Goal: Task Accomplishment & Management: Manage account settings

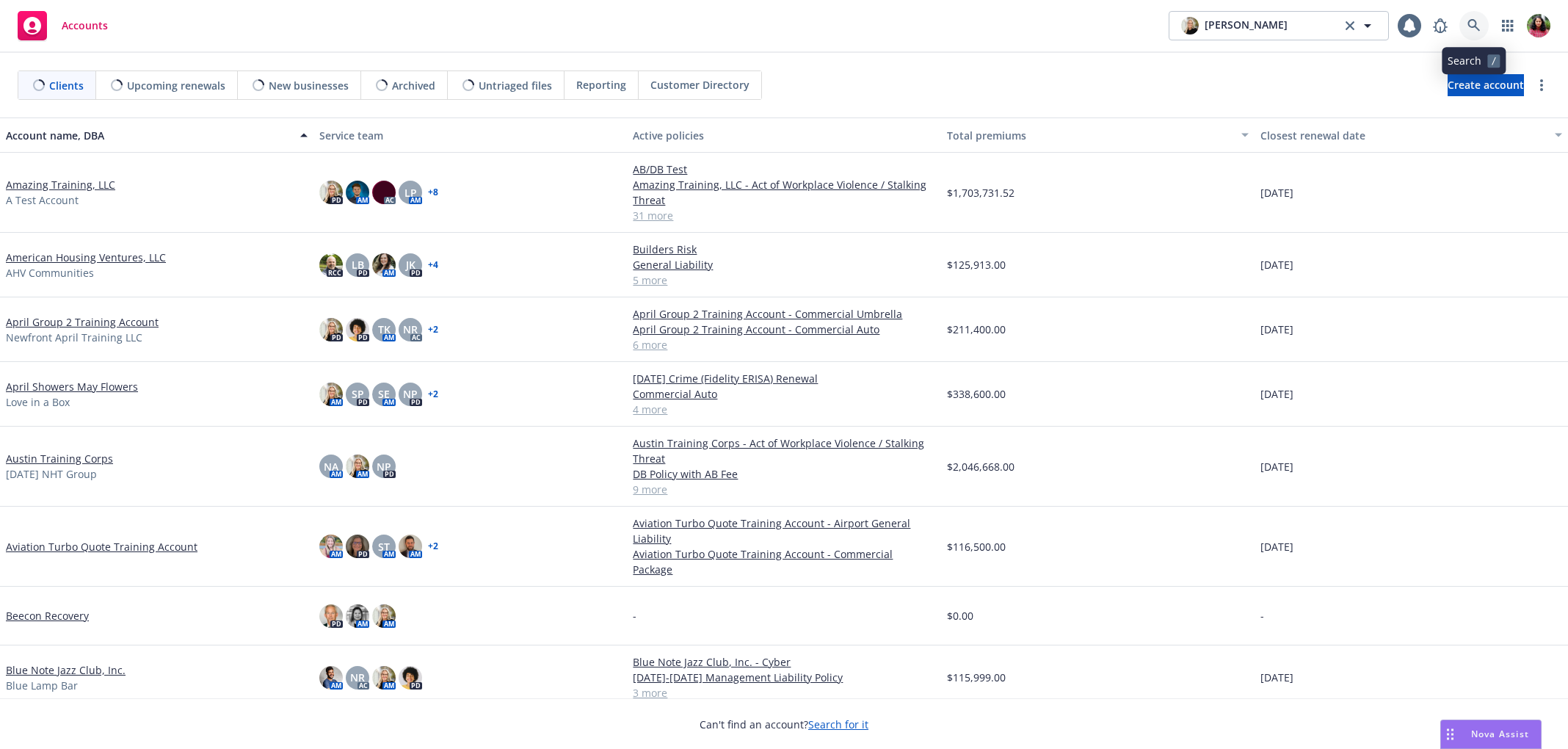
click at [1472, 19] on icon at bounding box center [1475, 26] width 13 height 13
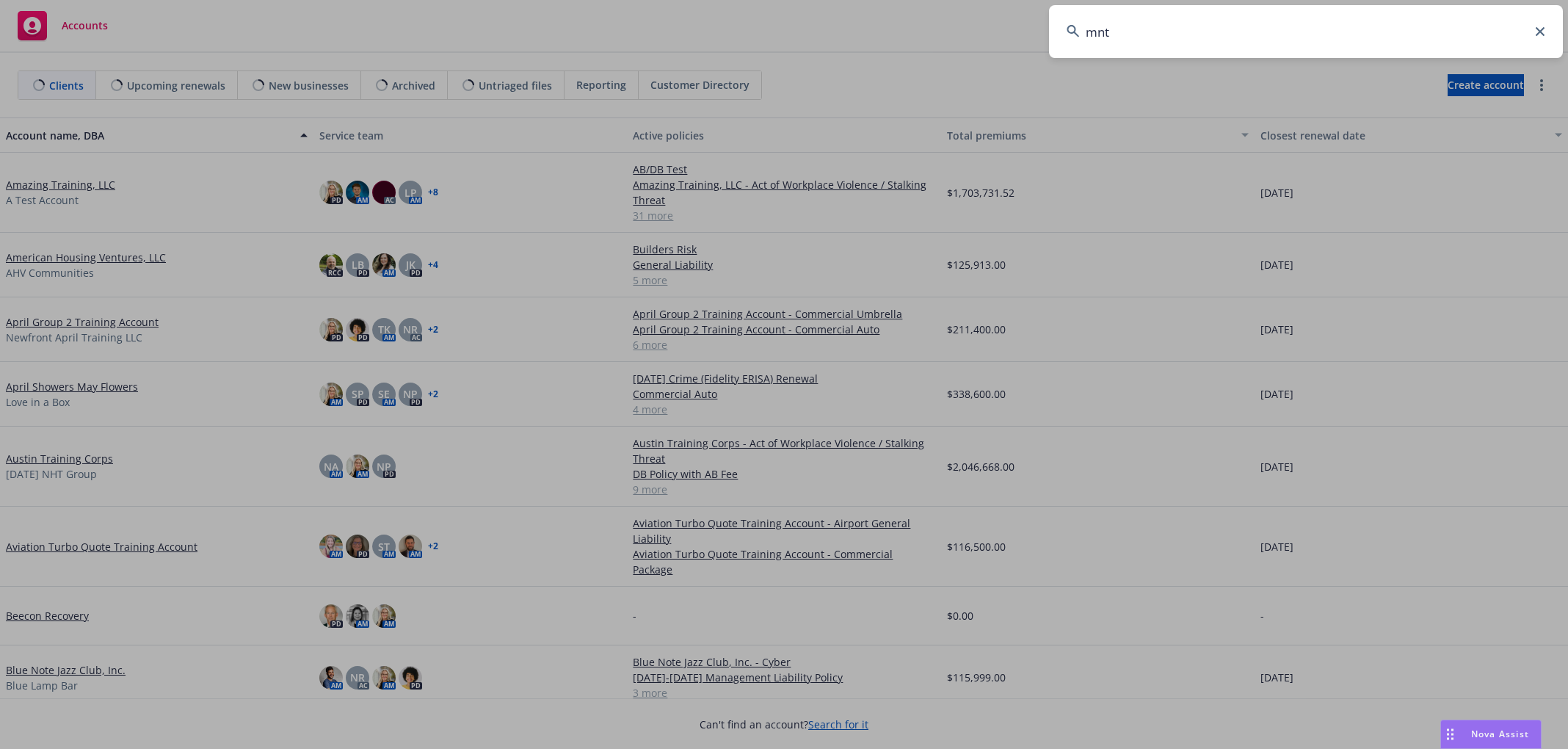
type input "mntn"
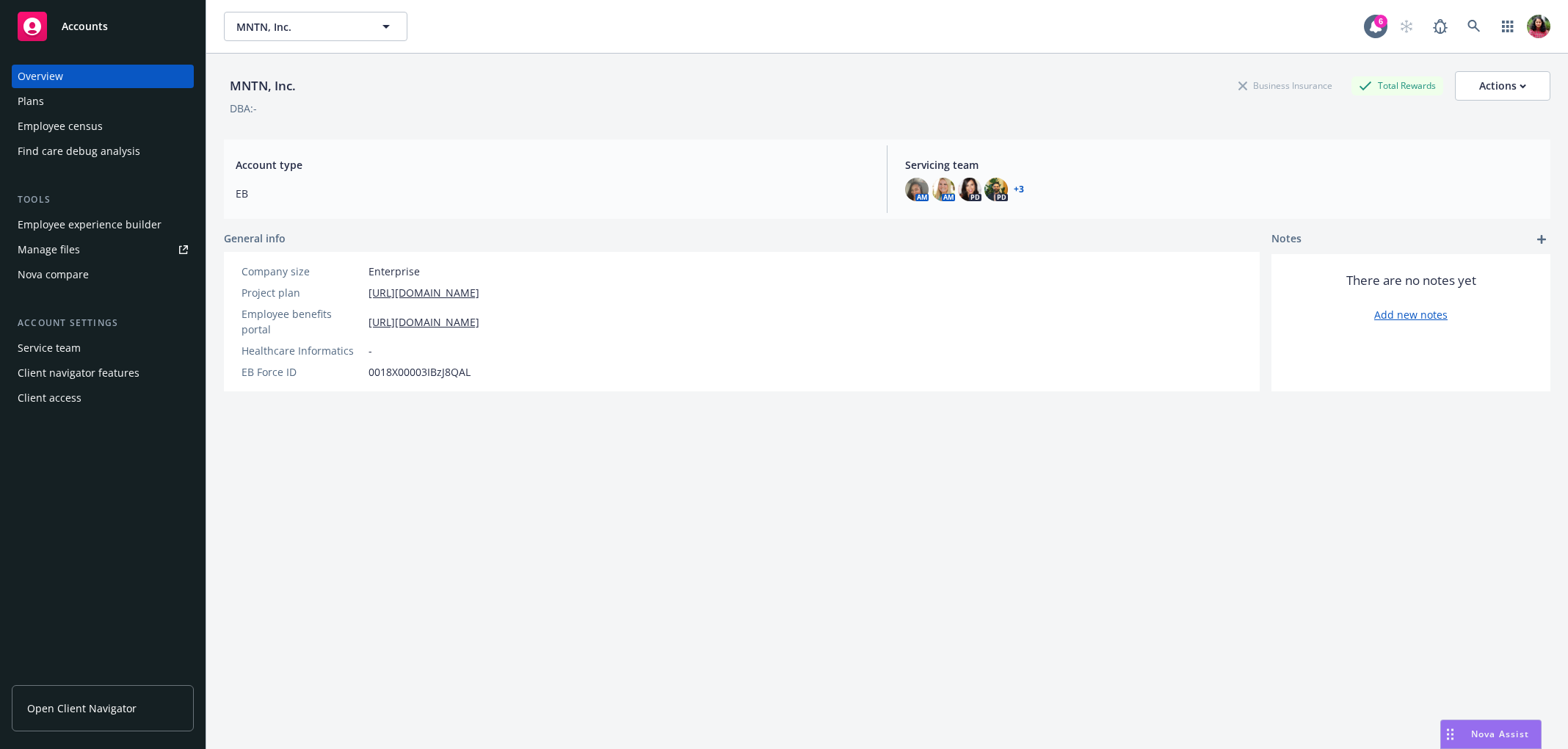
click at [36, 121] on div "Employee census" at bounding box center [60, 126] width 85 height 24
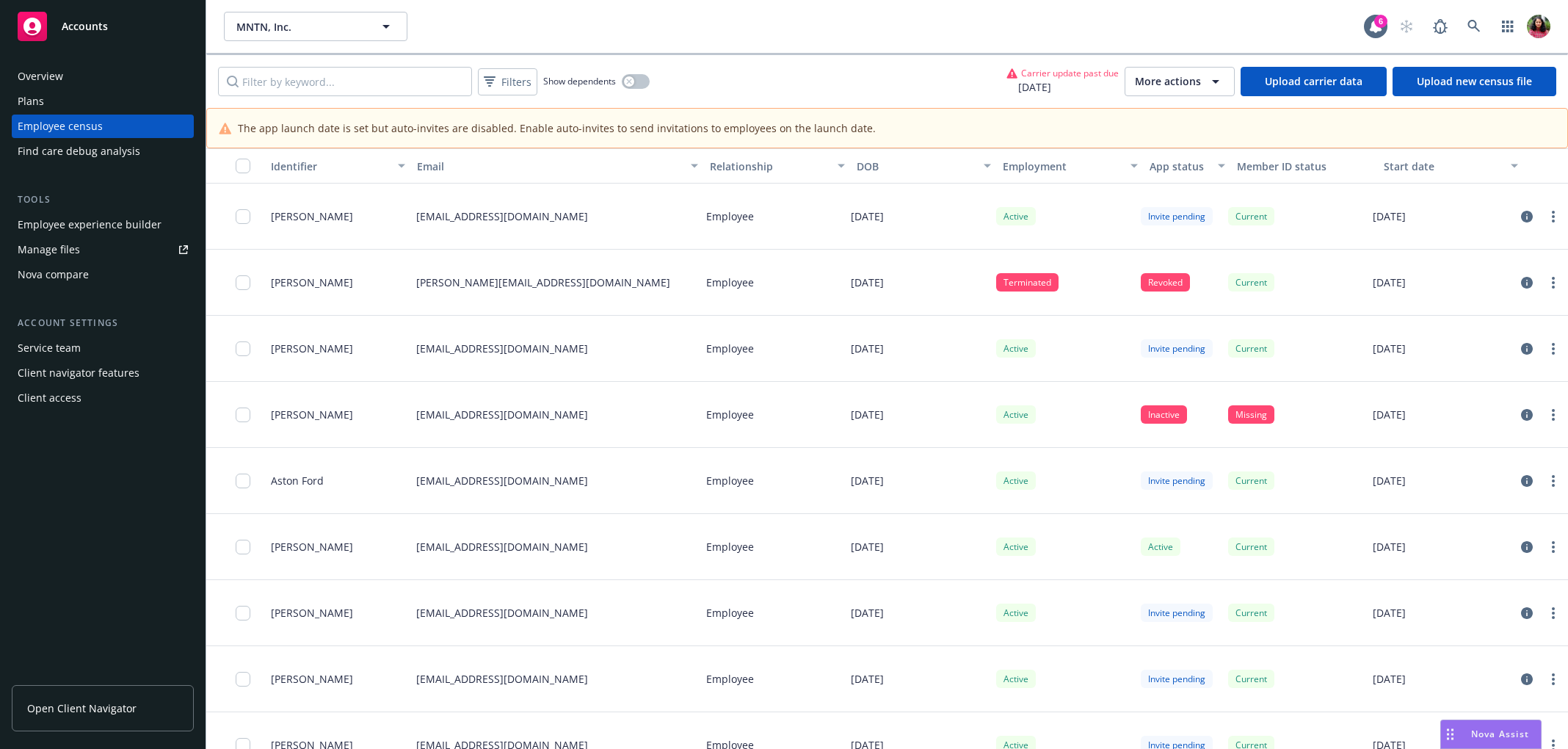
click at [1065, 85] on span "[DATE]" at bounding box center [1062, 87] width 112 height 15
click at [1077, 76] on span "Carrier update past due" at bounding box center [1070, 73] width 97 height 12
click at [1171, 77] on span "More actions" at bounding box center [1168, 82] width 66 height 15
click at [1198, 186] on span "Schedule carrier data upload" at bounding box center [1222, 187] width 143 height 15
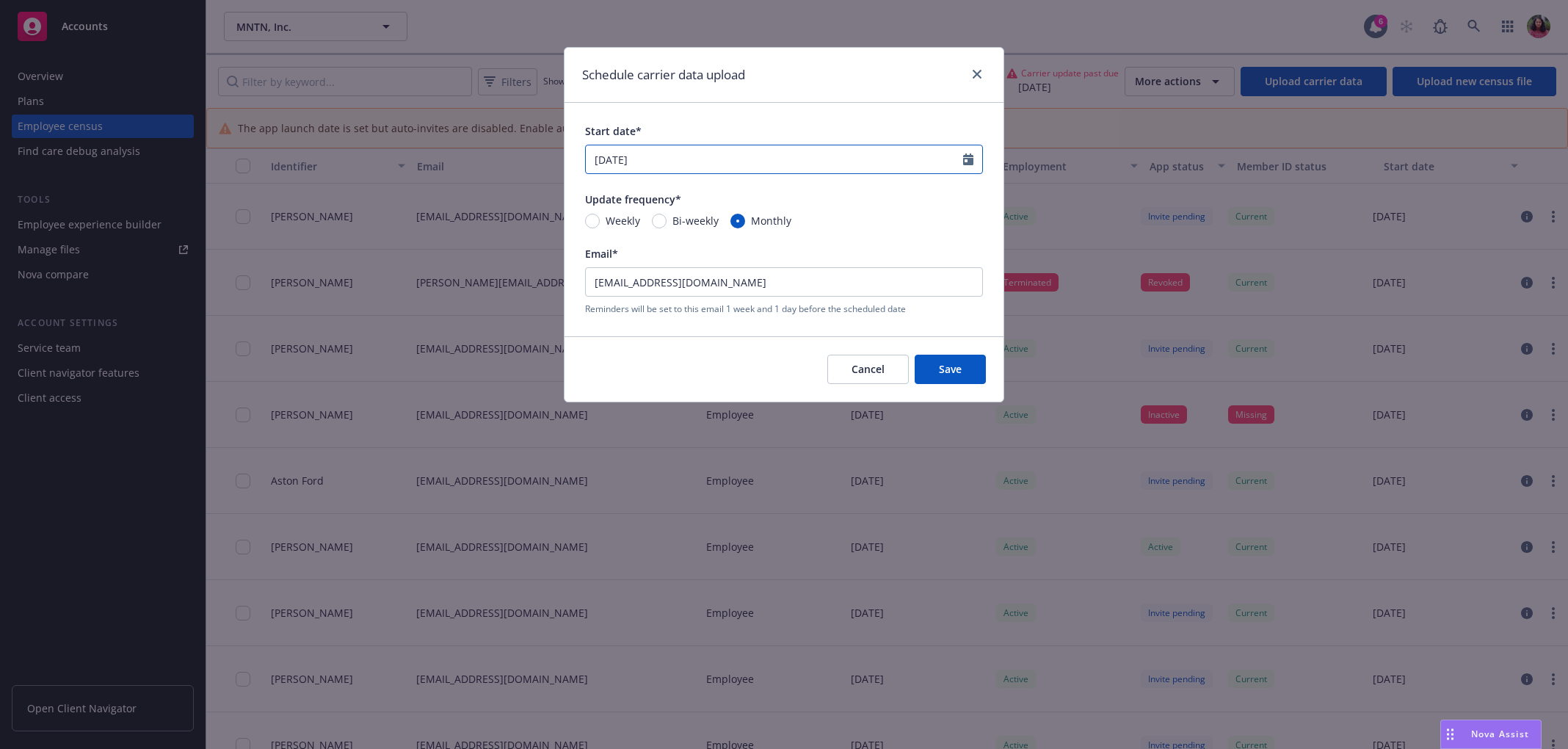
click at [973, 156] on icon "Calendar" at bounding box center [968, 160] width 10 height 11
click at [745, 195] on icon "button" at bounding box center [747, 194] width 8 height 9
select select "9"
click at [717, 314] on span "26" at bounding box center [721, 311] width 20 height 18
type input "[DATE]"
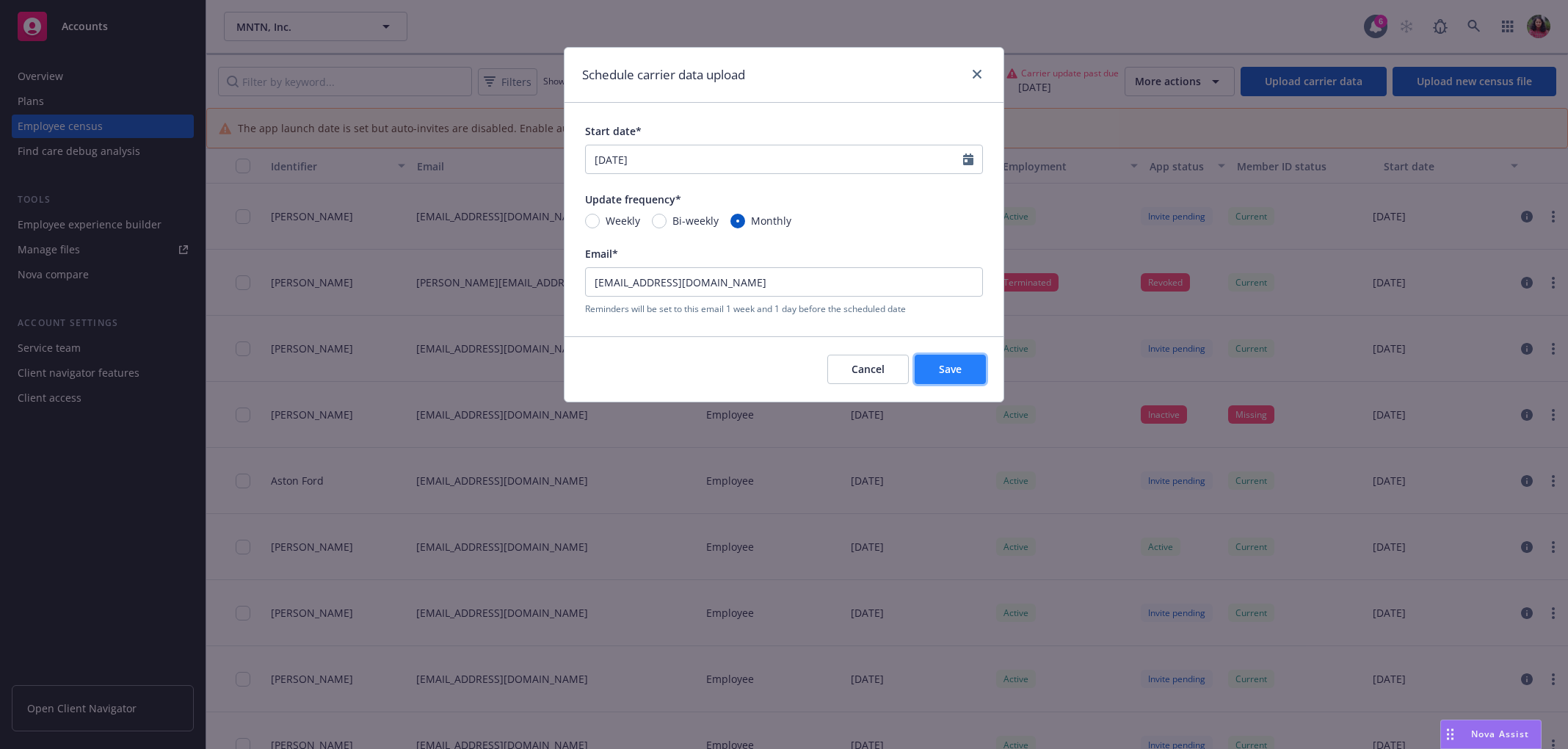
click at [953, 366] on span "Save" at bounding box center [951, 368] width 23 height 14
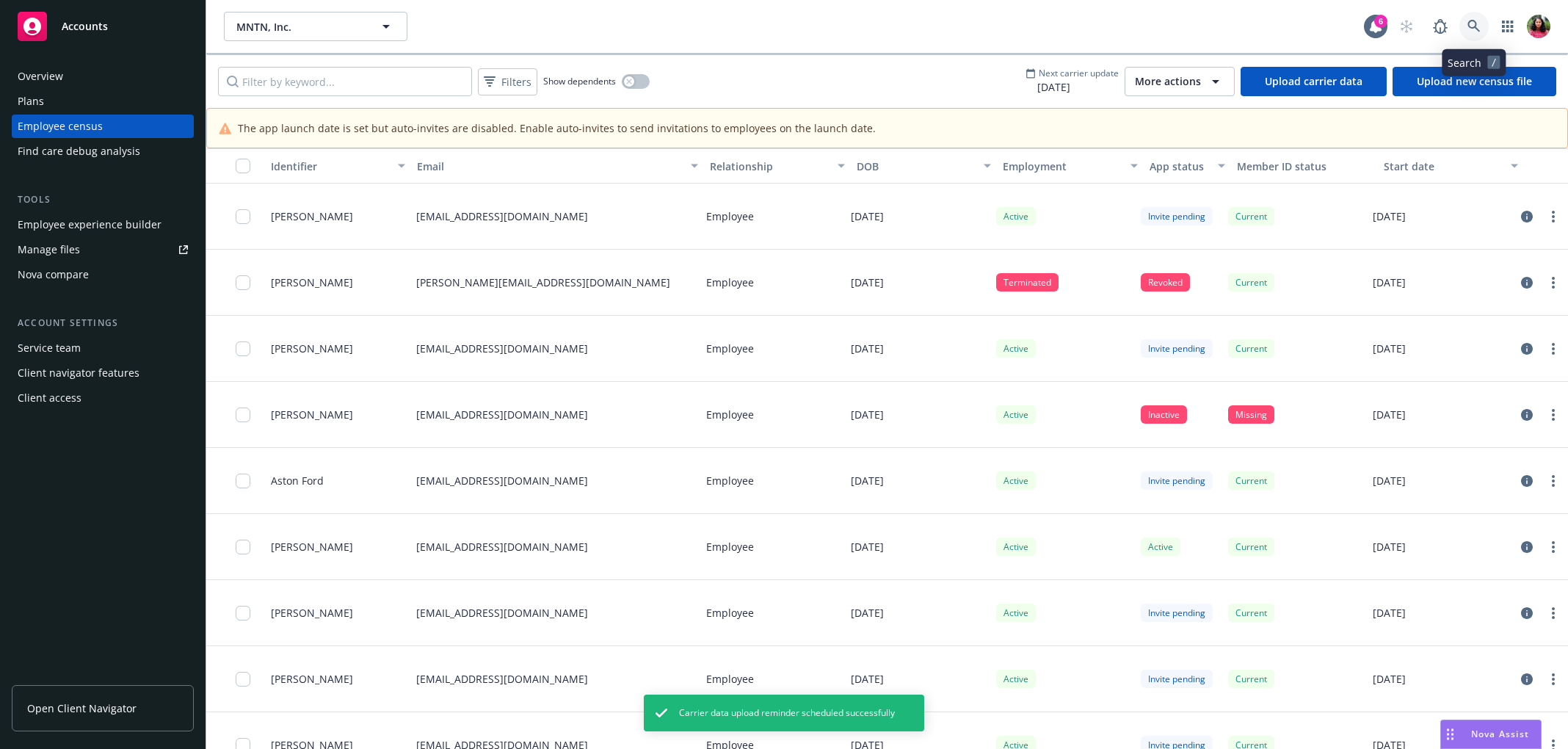
click at [1474, 17] on link at bounding box center [1474, 26] width 29 height 29
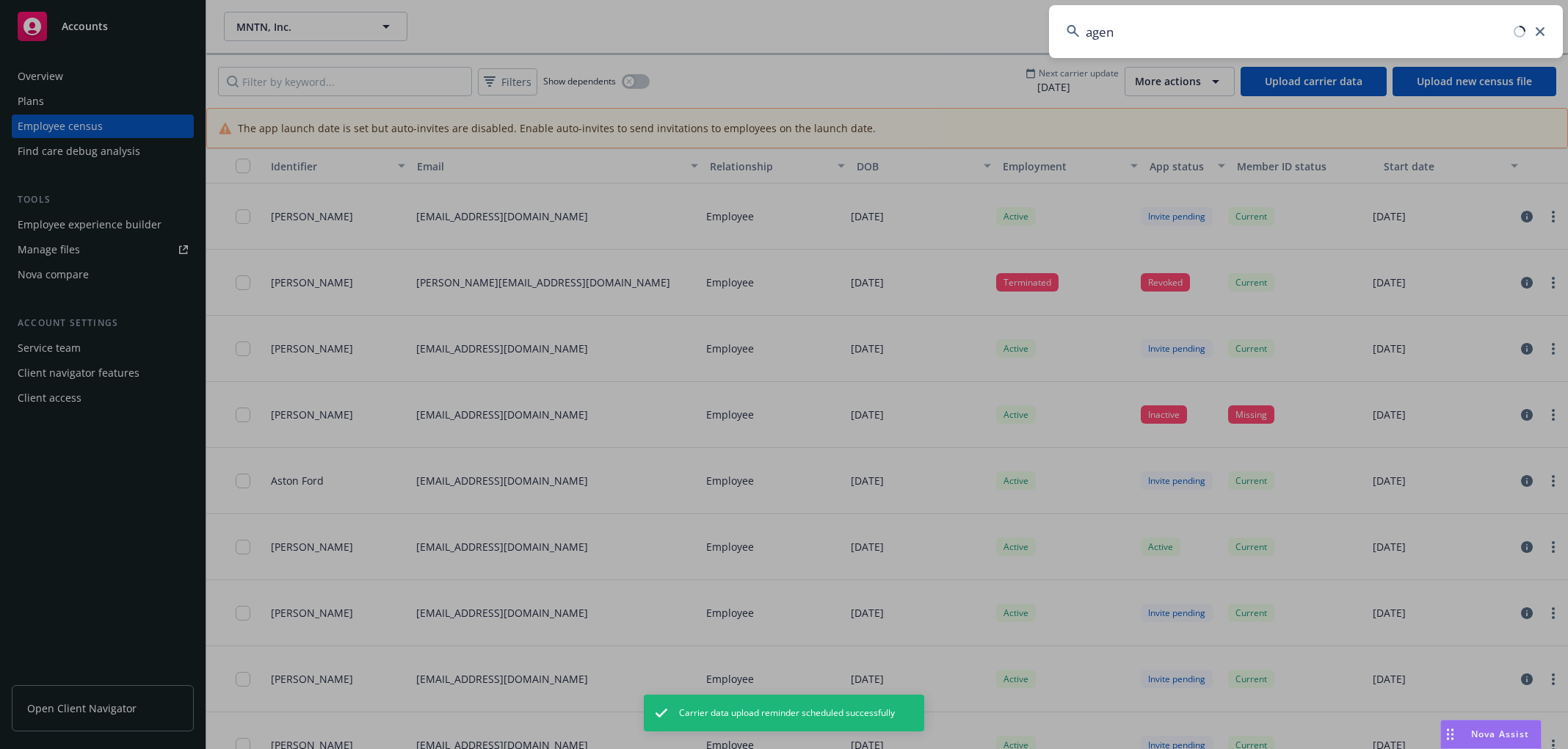
type input "agent"
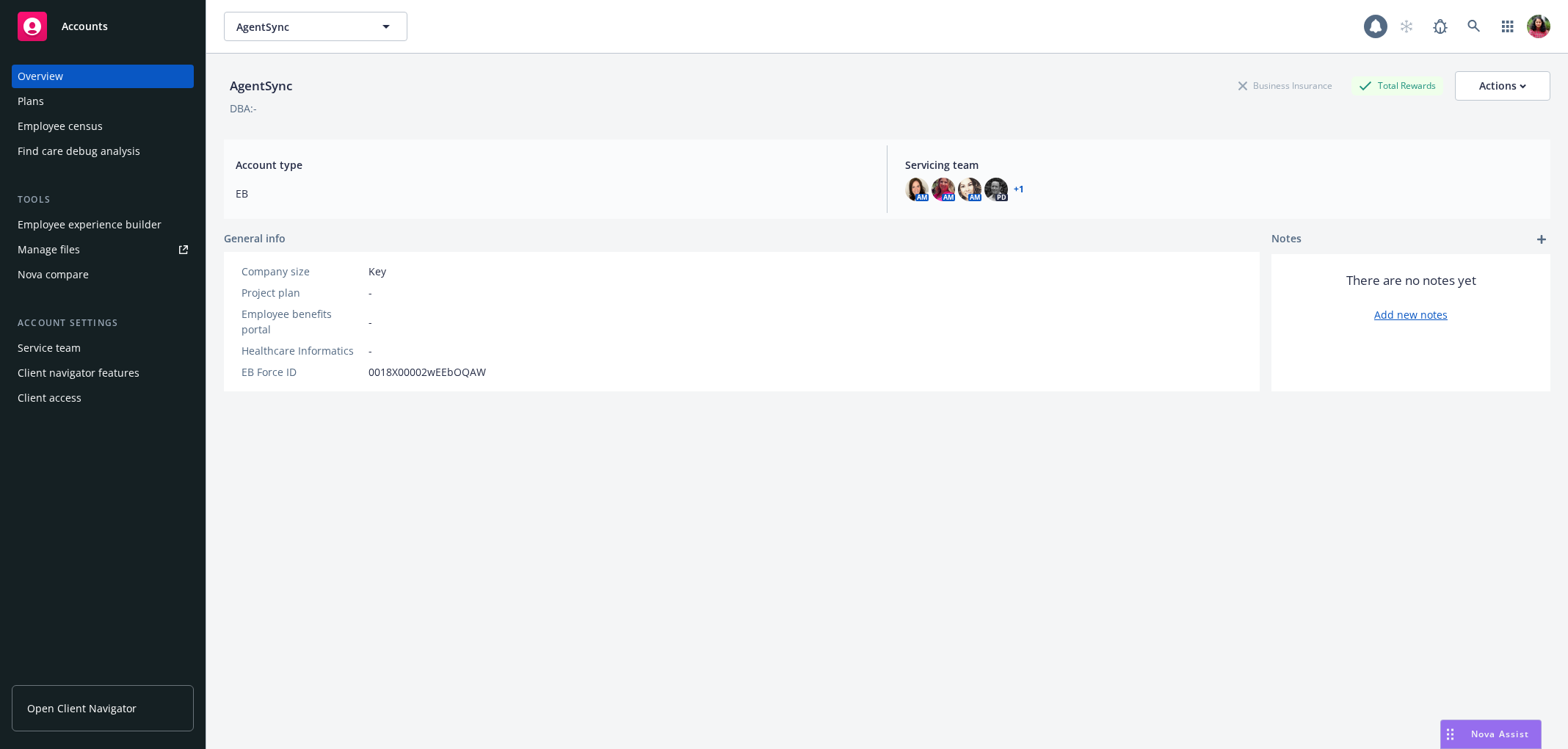
click at [108, 128] on div "Employee census" at bounding box center [103, 126] width 170 height 24
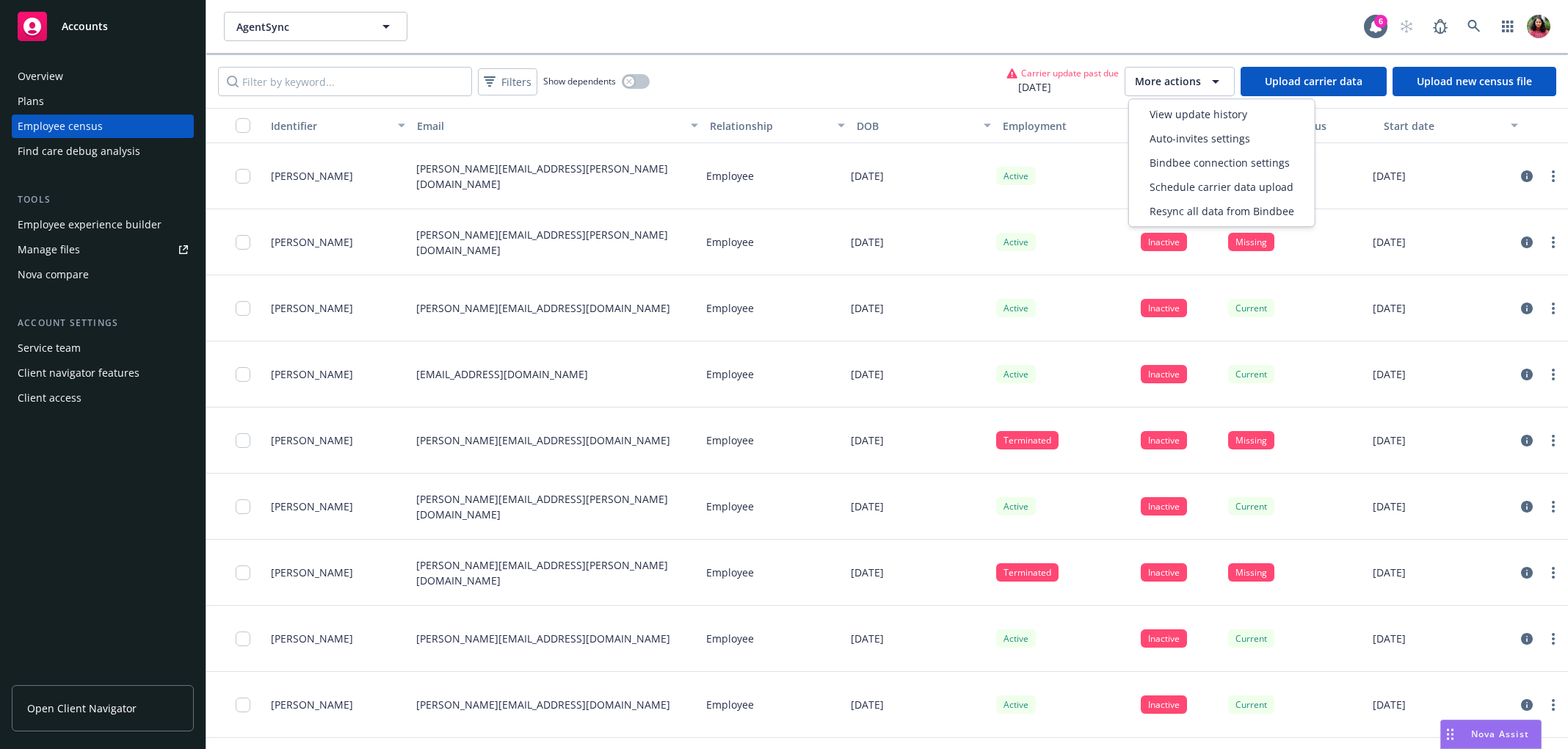
click at [1204, 91] on button "More actions" at bounding box center [1180, 81] width 110 height 29
click at [1207, 184] on span "Schedule carrier data upload" at bounding box center [1222, 187] width 143 height 15
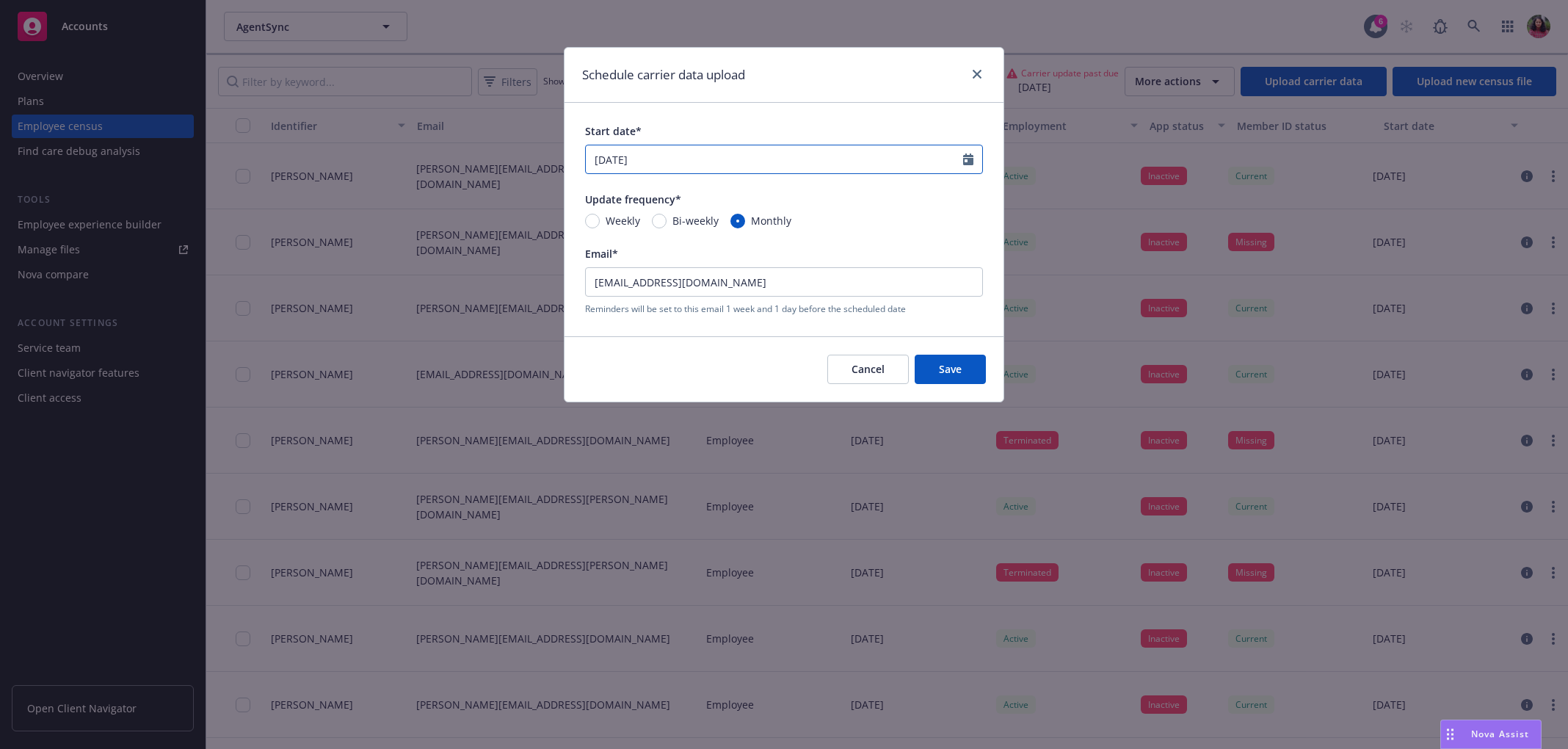
click at [971, 154] on icon "Calendar" at bounding box center [968, 160] width 10 height 11
click at [743, 190] on icon "button" at bounding box center [747, 194] width 8 height 9
select select "9"
click at [726, 313] on span "26" at bounding box center [721, 311] width 20 height 18
type input "[DATE]"
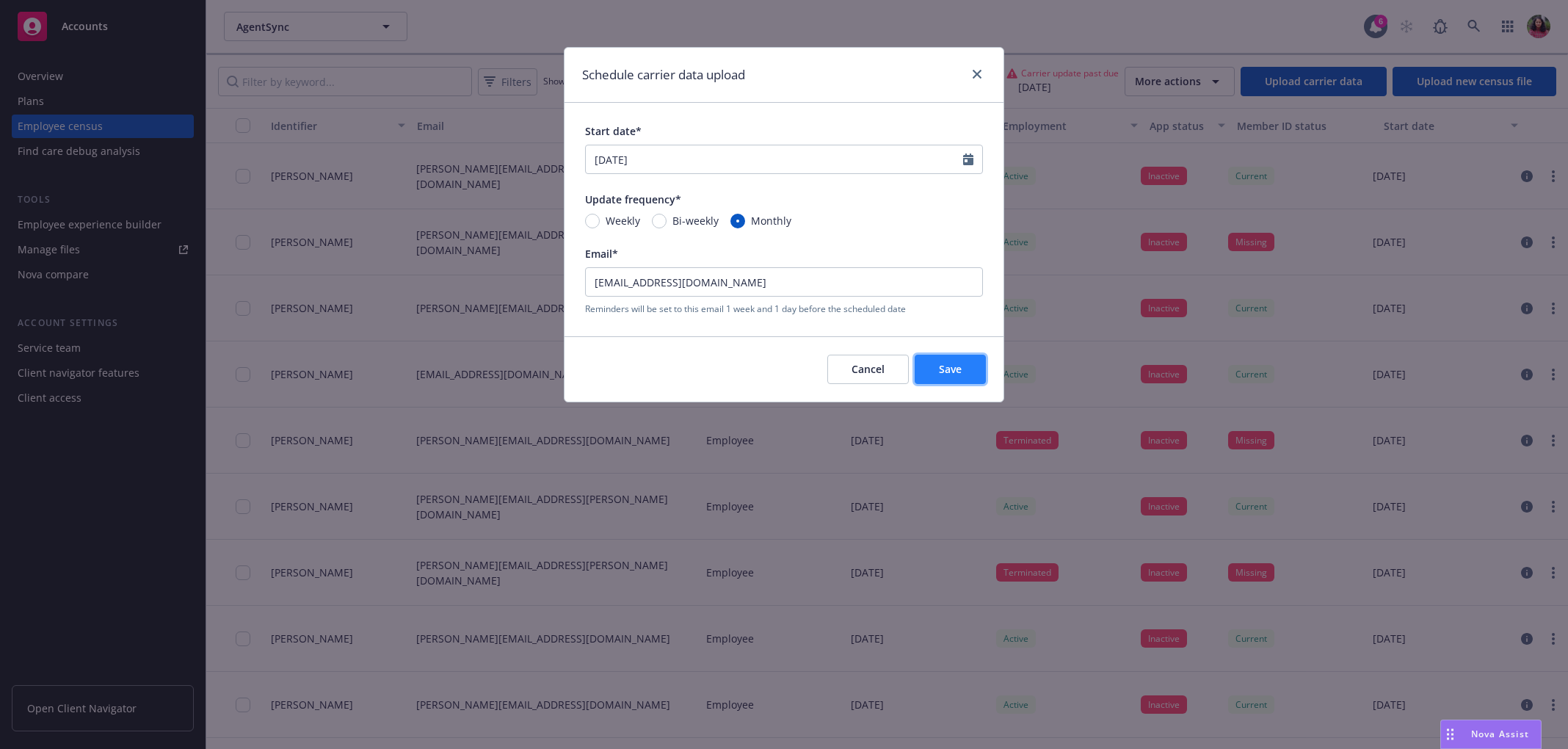
click at [946, 378] on button "Save" at bounding box center [950, 369] width 71 height 29
